Goal: Task Accomplishment & Management: Use online tool/utility

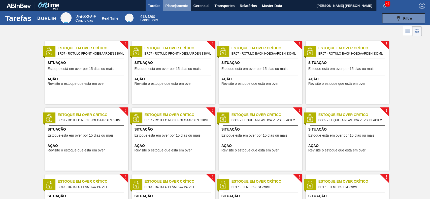
click at [176, 8] on span "Planejamento" at bounding box center [176, 6] width 23 height 6
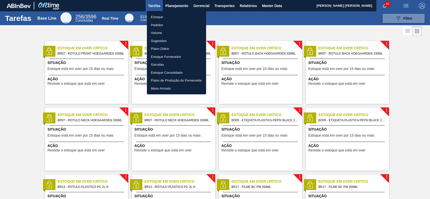
click at [164, 19] on li "Estoque" at bounding box center [176, 17] width 59 height 8
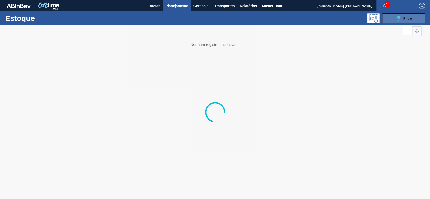
click at [400, 23] on button "089F7B8B-B2A5-4AFE-B5C0-19BA573D28AC Filtro" at bounding box center [403, 18] width 43 height 10
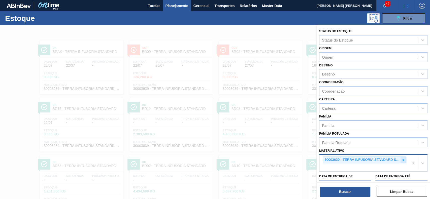
click at [403, 160] on icon at bounding box center [404, 161] width 4 height 4
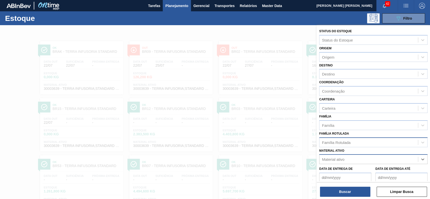
click at [365, 140] on div "Família Rotulada" at bounding box center [369, 142] width 99 height 7
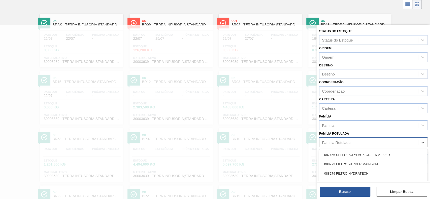
scroll to position [27, 0]
type Rotulada "hyflo"
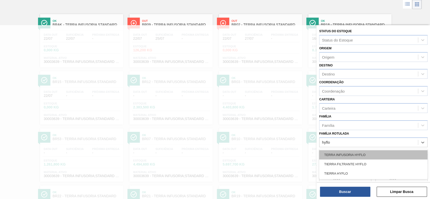
click at [363, 158] on div "TERRA INFUSORIA HYFLO" at bounding box center [373, 154] width 108 height 9
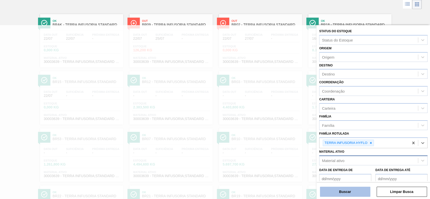
click at [351, 191] on button "Buscar" at bounding box center [345, 192] width 50 height 10
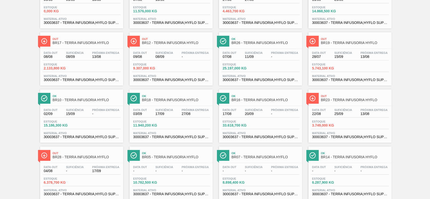
scroll to position [67, 0]
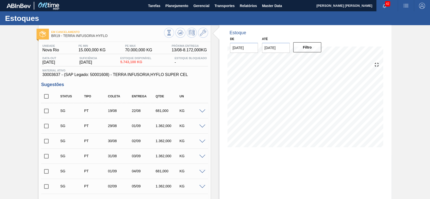
click at [48, 97] on input "checkbox" at bounding box center [46, 96] width 11 height 11
checkbox input "true"
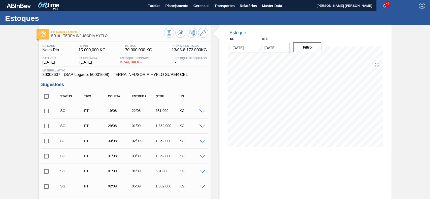
checkbox input "true"
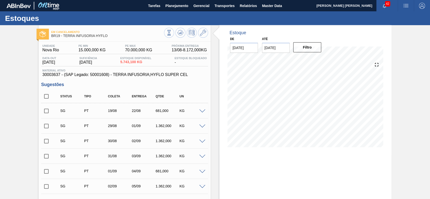
checkbox input "true"
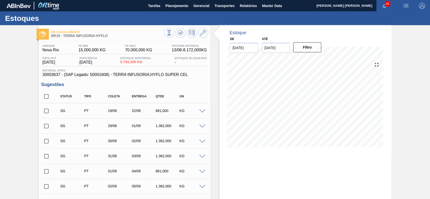
checkbox input "true"
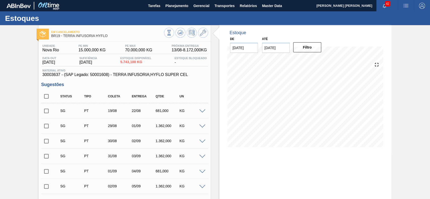
checkbox input "true"
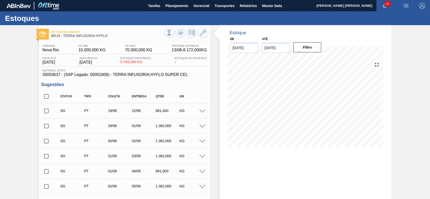
checkbox input "true"
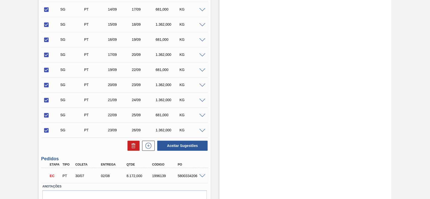
scroll to position [354, 0]
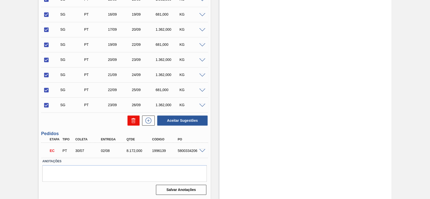
click at [137, 122] on button at bounding box center [134, 121] width 12 height 10
checkbox input "false"
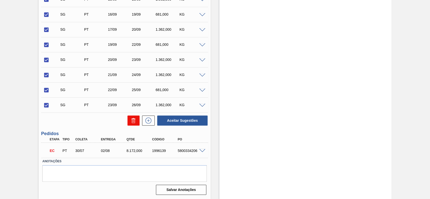
checkbox input "false"
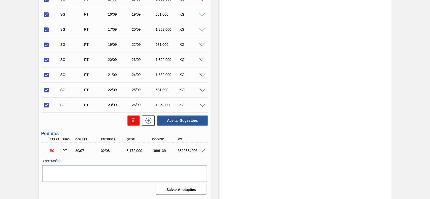
checkbox input "false"
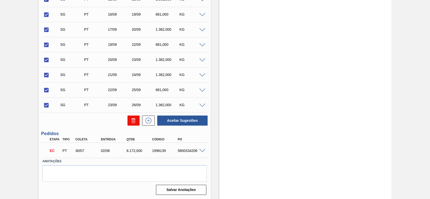
checkbox input "false"
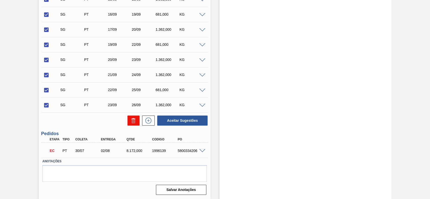
checkbox input "false"
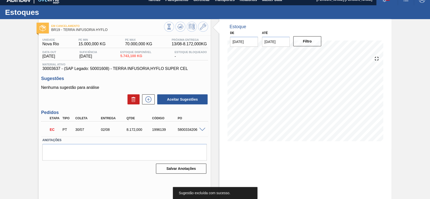
scroll to position [0, 0]
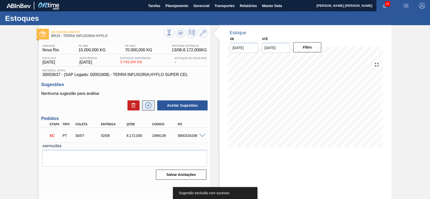
click at [145, 107] on icon at bounding box center [148, 106] width 6 height 6
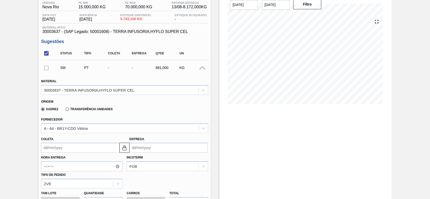
scroll to position [67, 0]
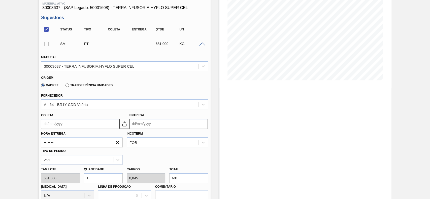
click at [79, 86] on label "Transferência Unidades" at bounding box center [89, 86] width 47 height 4
click at [65, 86] on input "Transferência Unidades" at bounding box center [65, 86] width 0 height 0
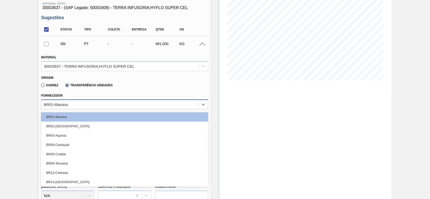
click at [88, 102] on div "BR01-Manaus" at bounding box center [119, 104] width 157 height 7
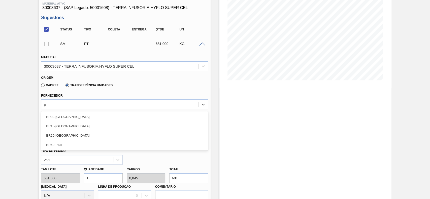
scroll to position [0, 0]
type input "pi"
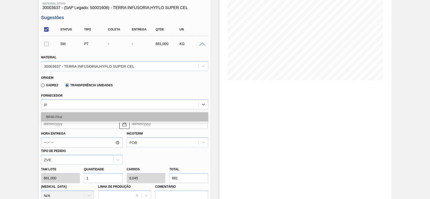
click at [64, 116] on div "BR40-Piraí" at bounding box center [124, 116] width 167 height 9
type input "0,034"
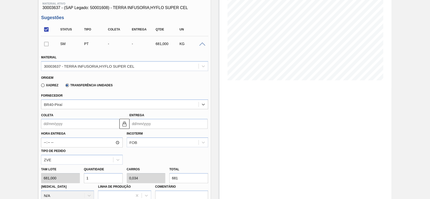
click at [67, 122] on input "Coleta" at bounding box center [80, 124] width 78 height 10
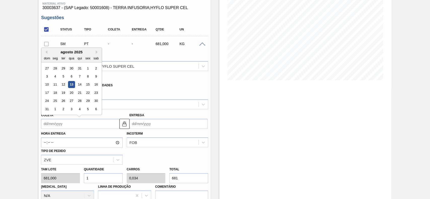
click at [54, 53] on div "agosto 2025" at bounding box center [71, 52] width 60 height 4
click at [78, 85] on div "14" at bounding box center [79, 84] width 7 height 7
type input "14/08/2025"
type input "16/08/2025"
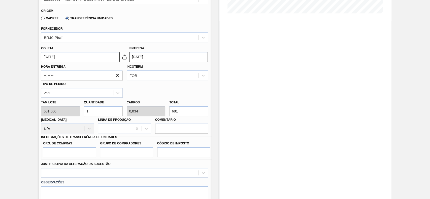
scroll to position [134, 0]
click at [103, 114] on input "1" at bounding box center [103, 111] width 39 height 10
type input "0"
type input "5"
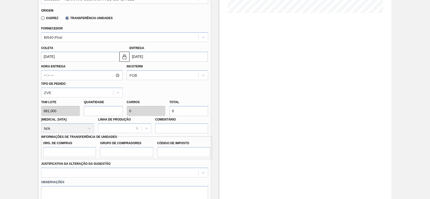
type input "0,17"
type input "3.405"
type input "0"
type input "8"
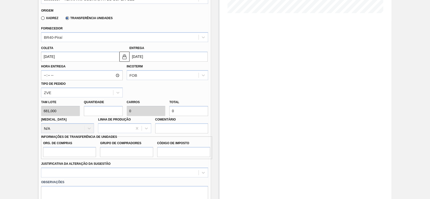
type input "0,272"
type input "5.448"
type input "8"
click at [82, 152] on input "Org. de Compras" at bounding box center [69, 152] width 53 height 10
type input "BR00"
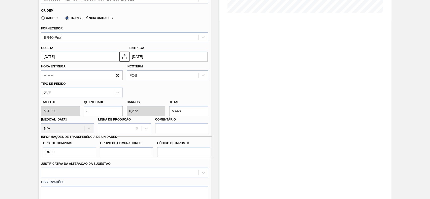
click at [125, 156] on input "Grupo de Compradores" at bounding box center [126, 152] width 53 height 10
type input "A01"
click at [163, 154] on input "Código de Imposto" at bounding box center [183, 152] width 53 height 10
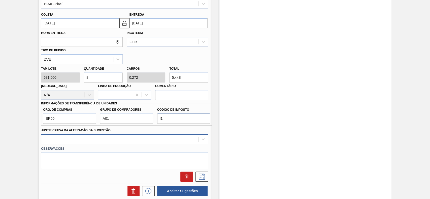
type input "I1"
click at [87, 144] on div "Observações" at bounding box center [124, 156] width 171 height 25
click at [85, 142] on div at bounding box center [124, 139] width 167 height 10
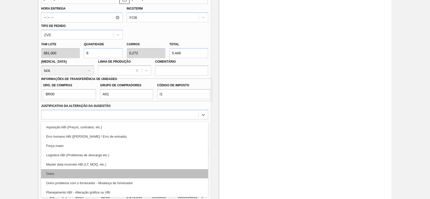
click at [68, 172] on div "Outro" at bounding box center [124, 173] width 167 height 9
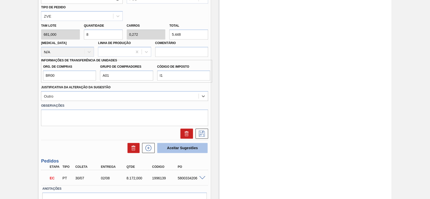
scroll to position [226, 0]
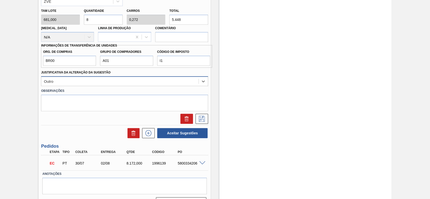
click at [114, 82] on div "Outro" at bounding box center [119, 81] width 157 height 7
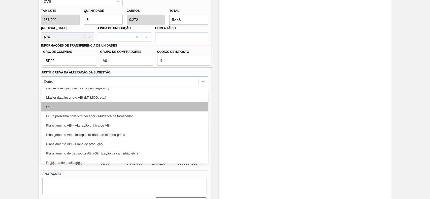
scroll to position [67, 0]
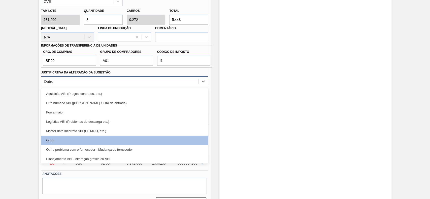
click at [84, 78] on div "Outro" at bounding box center [119, 81] width 157 height 7
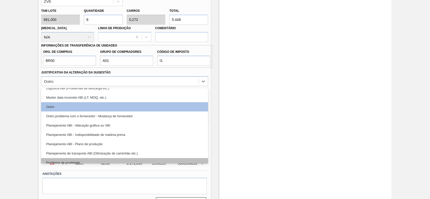
scroll to position [94, 0]
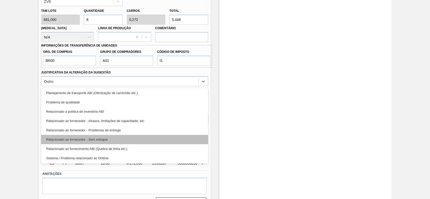
click at [115, 141] on div "Relacionado ao fornecedor - Sem estoque" at bounding box center [124, 139] width 167 height 9
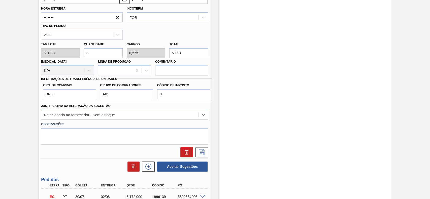
scroll to position [226, 0]
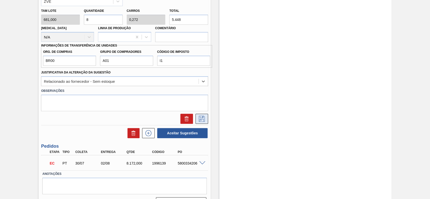
click at [203, 118] on icon at bounding box center [202, 119] width 6 height 6
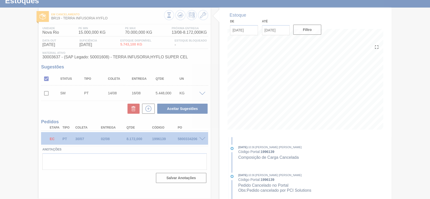
scroll to position [17, 0]
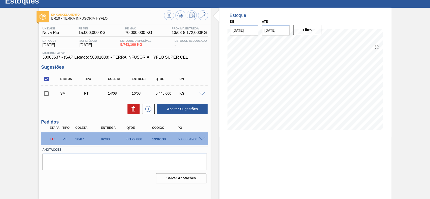
click at [47, 94] on input "checkbox" at bounding box center [46, 93] width 11 height 11
checkbox input "true"
click at [185, 108] on button "Aceitar Sugestões" at bounding box center [182, 109] width 50 height 10
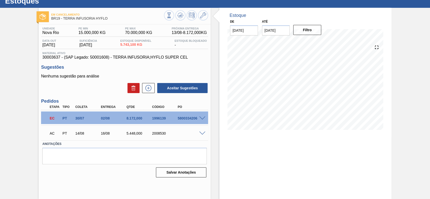
click at [199, 134] on span at bounding box center [202, 134] width 6 height 4
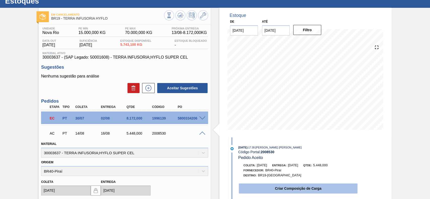
click at [277, 191] on button "Criar Composição de Carga" at bounding box center [298, 189] width 119 height 10
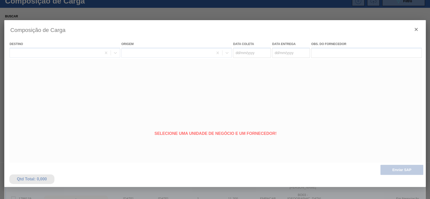
type coleta "14/08/2025"
type entrega "16/08/2025"
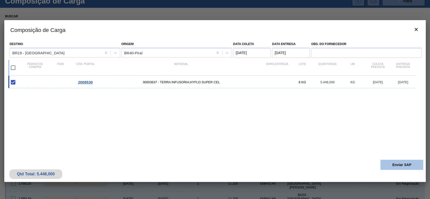
click at [399, 165] on button "Enviar SAP" at bounding box center [402, 165] width 43 height 10
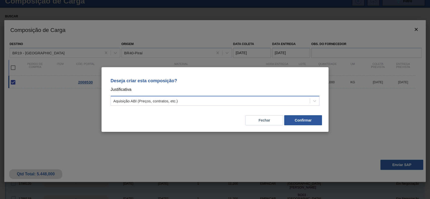
drag, startPoint x: 239, startPoint y: 106, endPoint x: 228, endPoint y: 105, distance: 11.7
click at [239, 106] on div "Deseja criar esta composição? Justificativa Aquisição ABI (Preços, contratos, e…" at bounding box center [215, 91] width 215 height 36
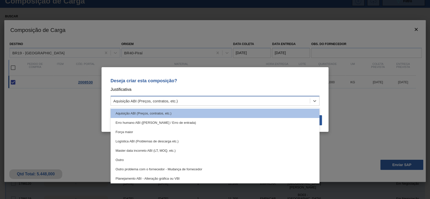
click at [203, 102] on div "Aquisição ABI (Preços, contratos, etc.)" at bounding box center [210, 101] width 199 height 7
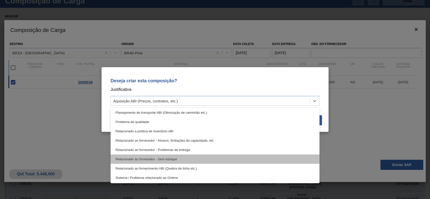
click at [188, 161] on div "Relacionado ao fornecedor - Sem estoque" at bounding box center [215, 159] width 209 height 9
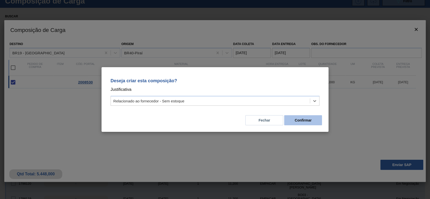
click at [307, 124] on button "Confirmar" at bounding box center [303, 120] width 38 height 10
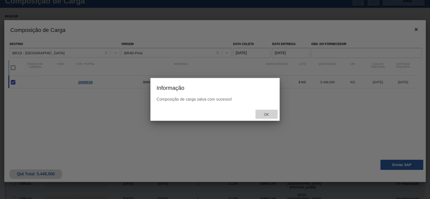
click at [268, 111] on div "Ok" at bounding box center [267, 114] width 22 height 9
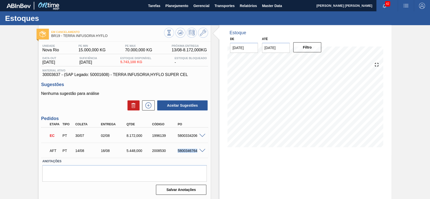
drag, startPoint x: 176, startPoint y: 152, endPoint x: 198, endPoint y: 150, distance: 21.8
click at [198, 150] on div "AFT PT 14/08 16/08 5.448,000 2008530 5800346764" at bounding box center [124, 150] width 167 height 13
copy div "5800346764"
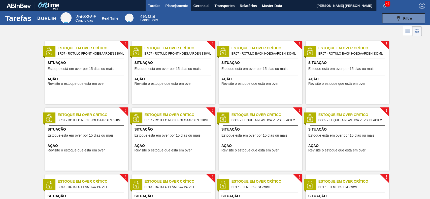
click at [184, 10] on button "Planejamento" at bounding box center [177, 5] width 28 height 11
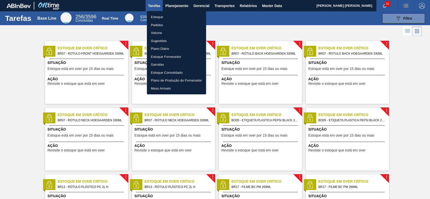
click at [179, 16] on li "Estoque" at bounding box center [176, 17] width 59 height 8
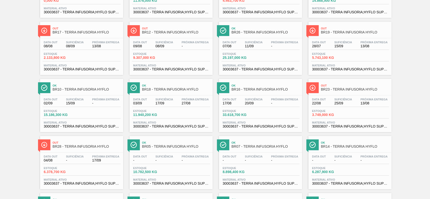
scroll to position [76, 0]
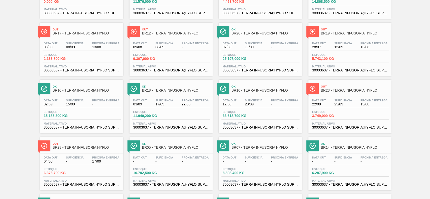
click at [332, 39] on div "Data out 28/07 Suficiência 15/09 Próxima Entrega 13/08 Estoque 5.743,100 KG Mat…" at bounding box center [350, 56] width 83 height 34
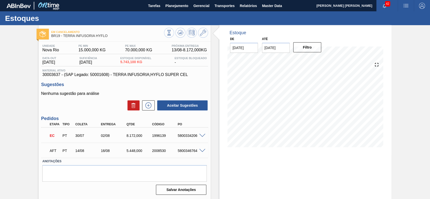
scroll to position [14, 0]
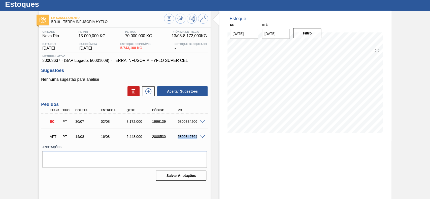
drag, startPoint x: 177, startPoint y: 138, endPoint x: 200, endPoint y: 138, distance: 22.2
click at [200, 138] on div "AFT PT 14/08 16/08 5.448,000 2008530 5800346764" at bounding box center [124, 136] width 167 height 13
copy div "5800346764"
